Goal: Book appointment/travel/reservation

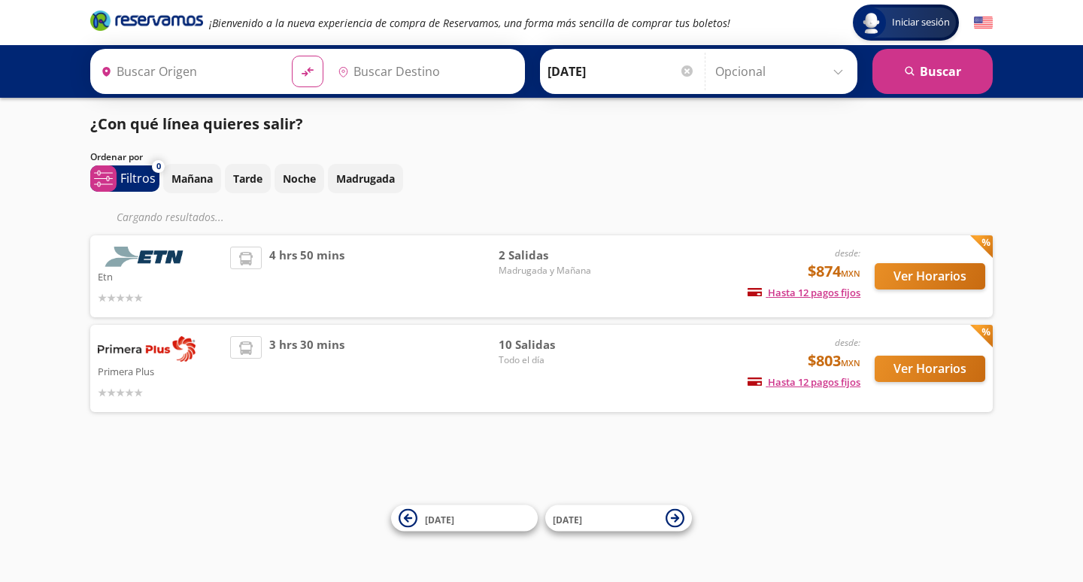
type input "[GEOGRAPHIC_DATA], [GEOGRAPHIC_DATA]"
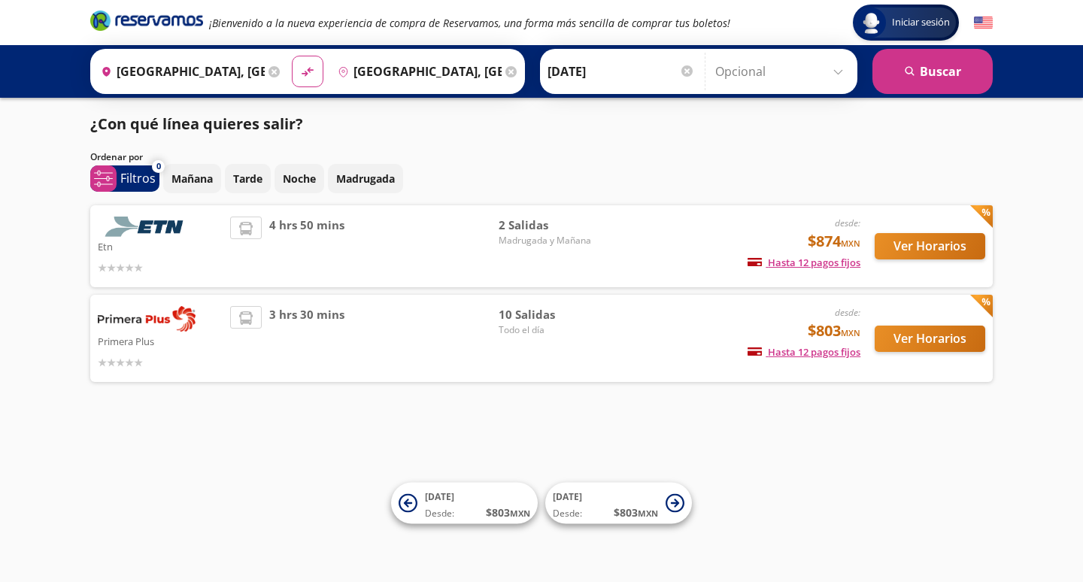
click at [918, 333] on button "Ver Horarios" at bounding box center [929, 339] width 111 height 26
click at [931, 247] on button "Ver Horarios" at bounding box center [929, 246] width 111 height 26
